Goal: Complete application form: Fill out and submit a form for a specific purpose

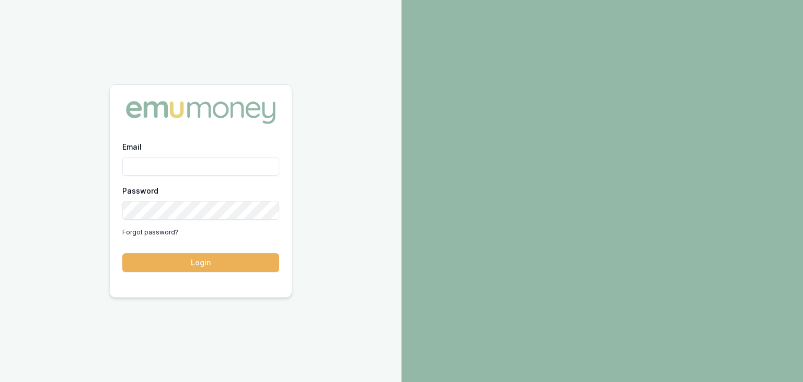
type input "baron.ketterman@emumoney.com.au"
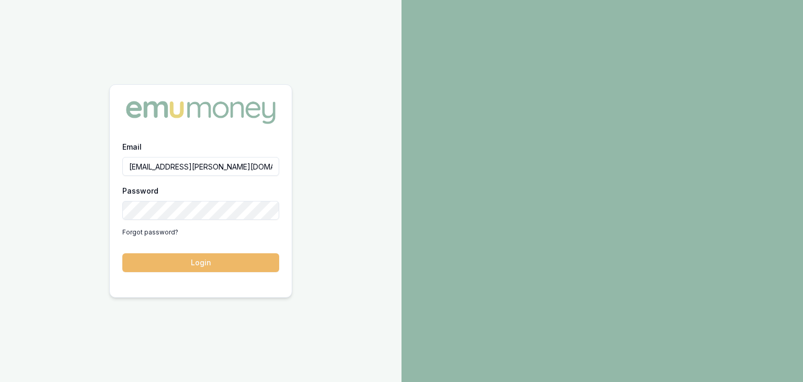
click at [206, 262] on button "Login" at bounding box center [200, 262] width 157 height 19
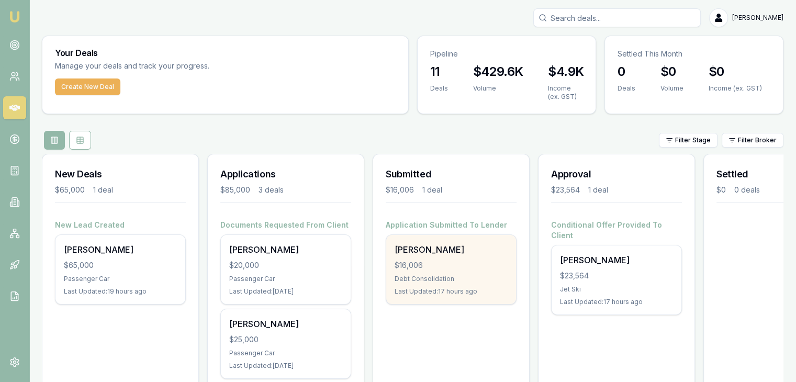
click at [423, 277] on div "Debt Consolidation" at bounding box center [450, 279] width 113 height 8
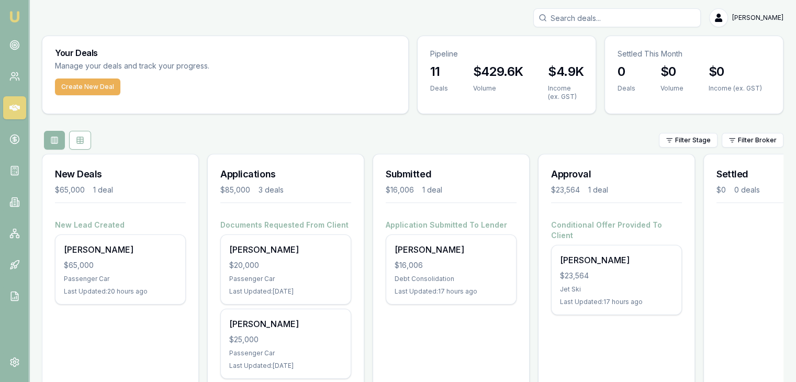
click at [211, 23] on div "[PERSON_NAME]" at bounding box center [412, 17] width 741 height 19
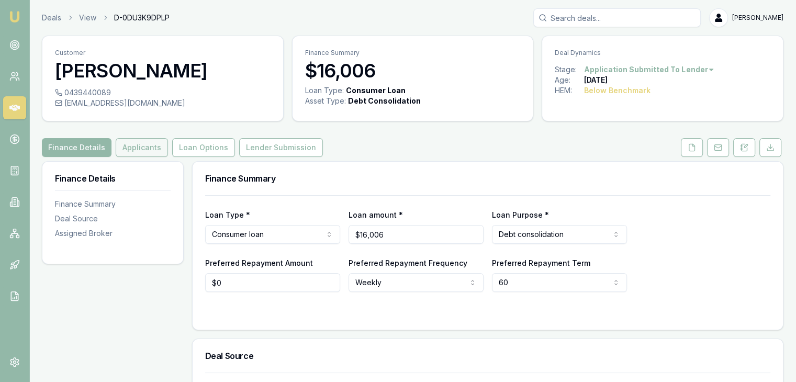
click at [145, 143] on button "Applicants" at bounding box center [142, 147] width 52 height 19
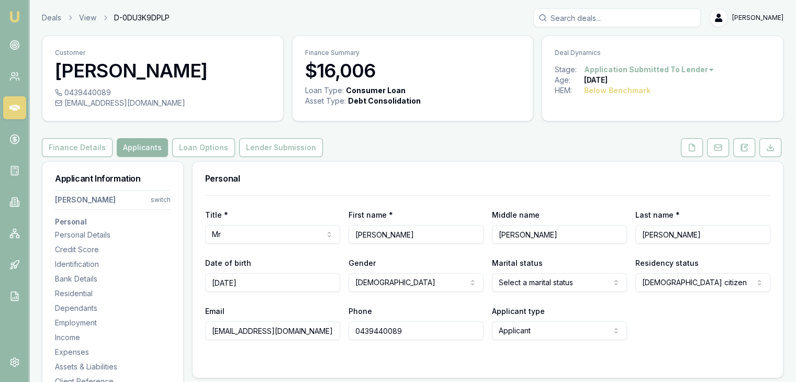
click at [156, 201] on html "Emu Broker Deals View D-0DU3K9DPLP Baron Ketterman Toggle Menu Customer Andrew …" at bounding box center [398, 191] width 796 height 382
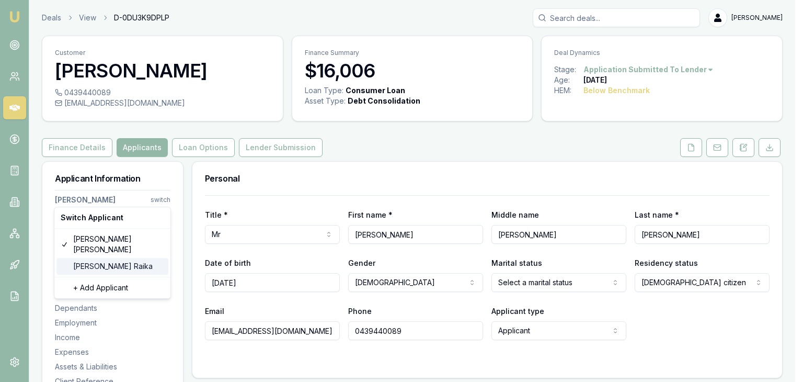
click at [99, 258] on div "Amy Raika" at bounding box center [112, 266] width 112 height 17
select select
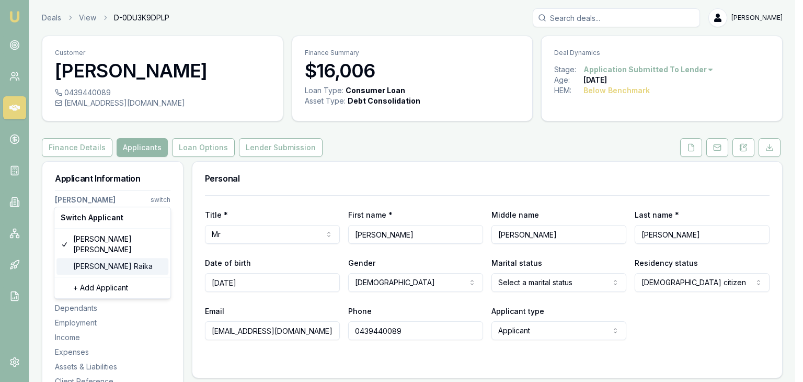
type input "Amy"
type input "Raika"
type input "aaamee@live.com"
type input "0435749734"
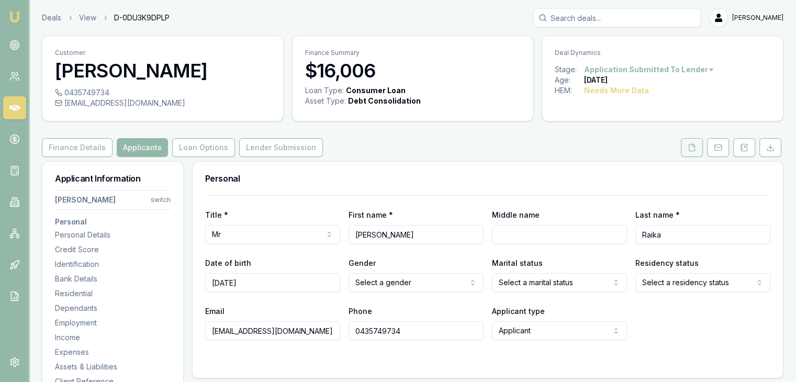
click at [691, 145] on icon at bounding box center [691, 147] width 8 height 8
